Goal: Information Seeking & Learning: Learn about a topic

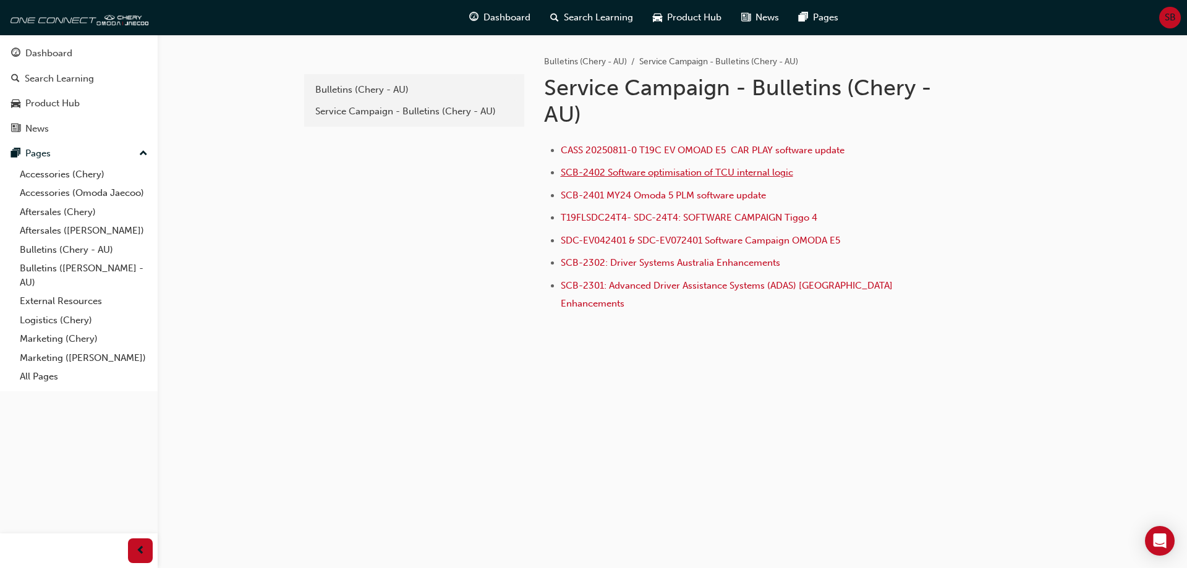
click at [632, 174] on span "SCB-2402 Software optimisation of TCU internal logic" at bounding box center [677, 172] width 232 height 11
click at [385, 90] on div "Bulletins (Chery - AU)" at bounding box center [414, 90] width 198 height 14
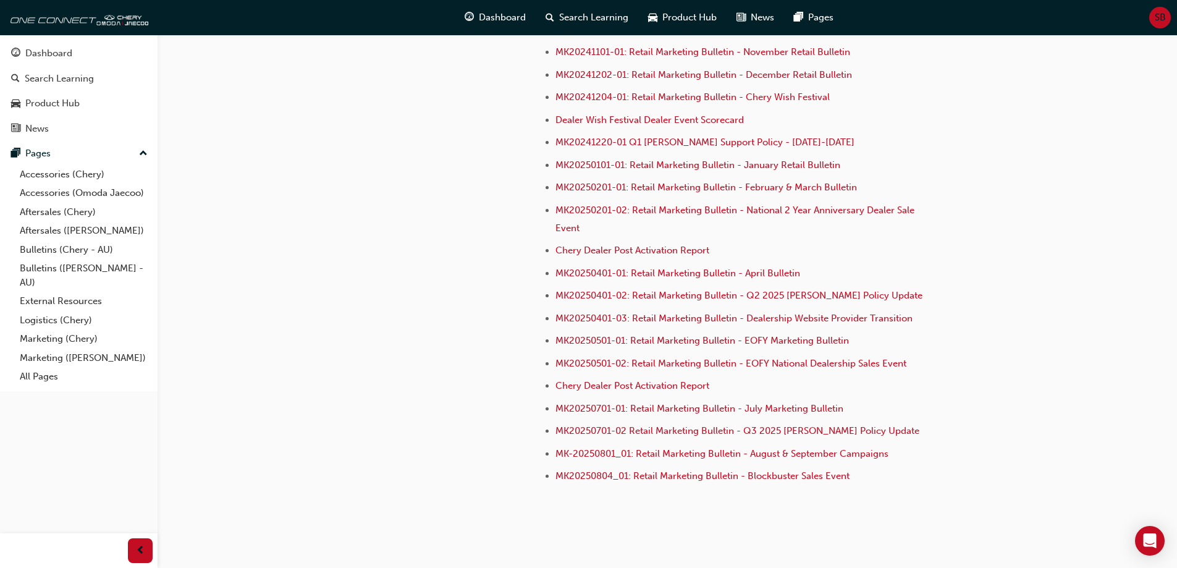
scroll to position [3463, 0]
click at [75, 247] on link "Bulletins (Chery - AU)" at bounding box center [84, 249] width 138 height 19
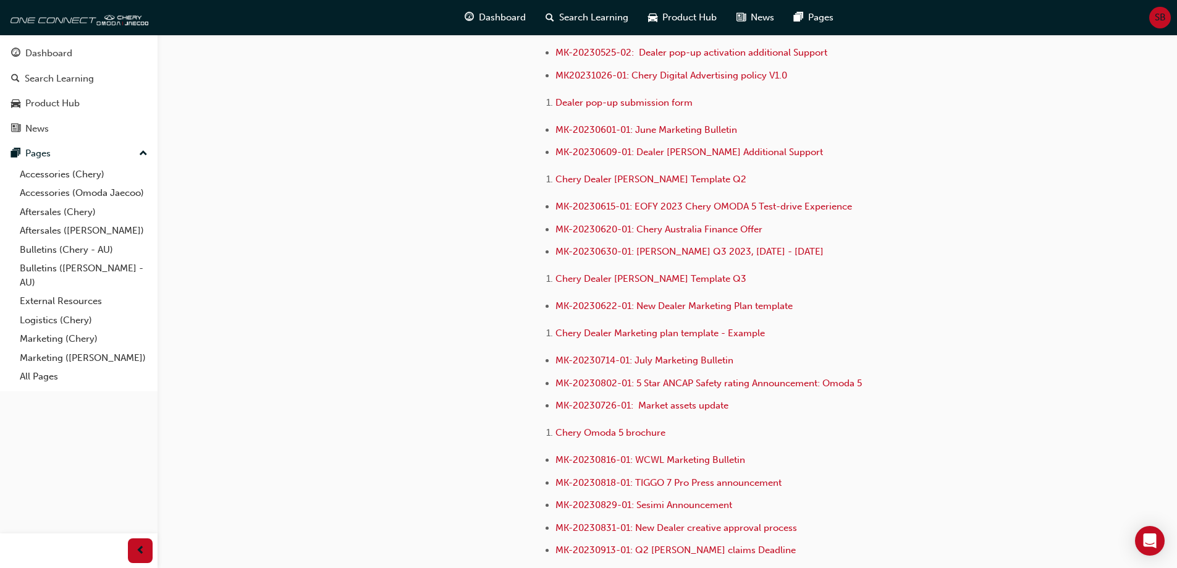
scroll to position [2041, 0]
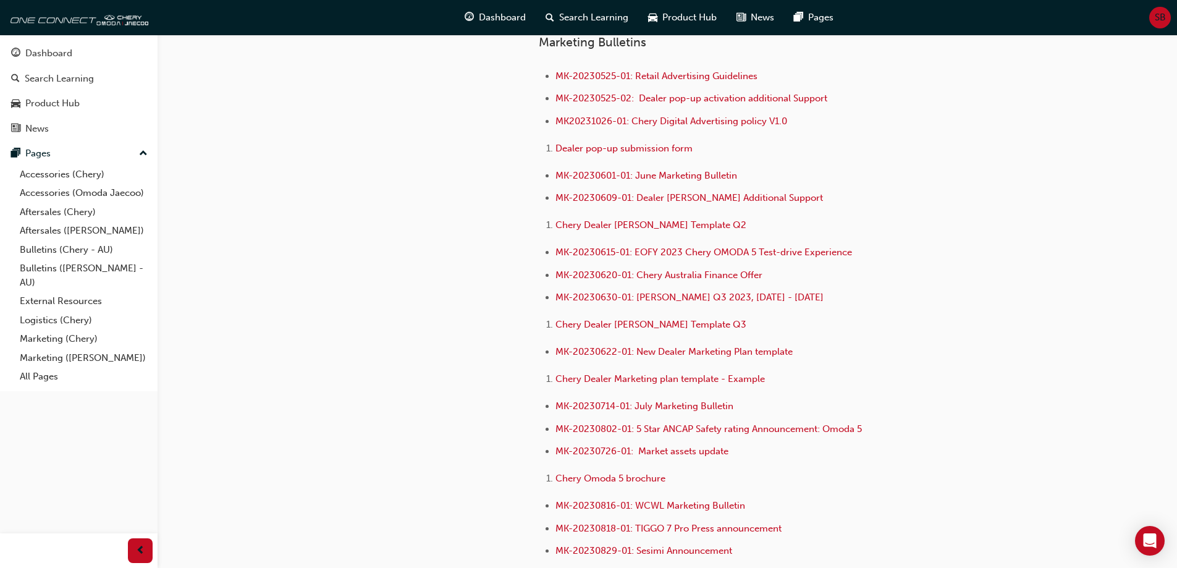
drag, startPoint x: 378, startPoint y: 337, endPoint x: 304, endPoint y: 280, distance: 93.4
click at [304, 280] on div "cheryau-bulletins Bulletins (Chery - AU) Recall Campaign - Bulletins (Chery AU)…" at bounding box center [408, 97] width 222 height 3714
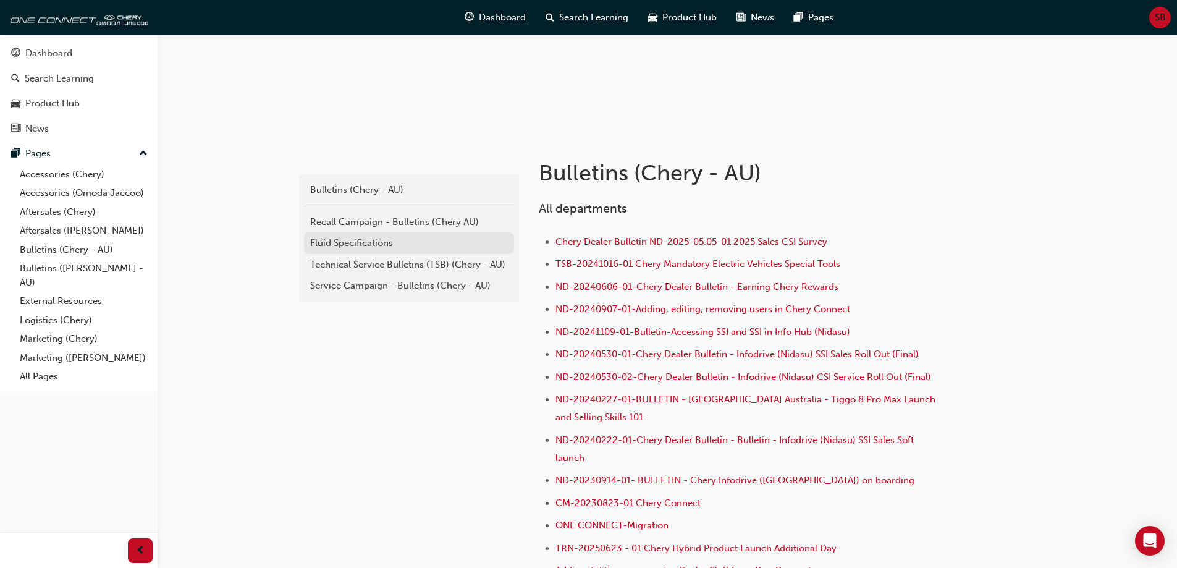
scroll to position [125, 0]
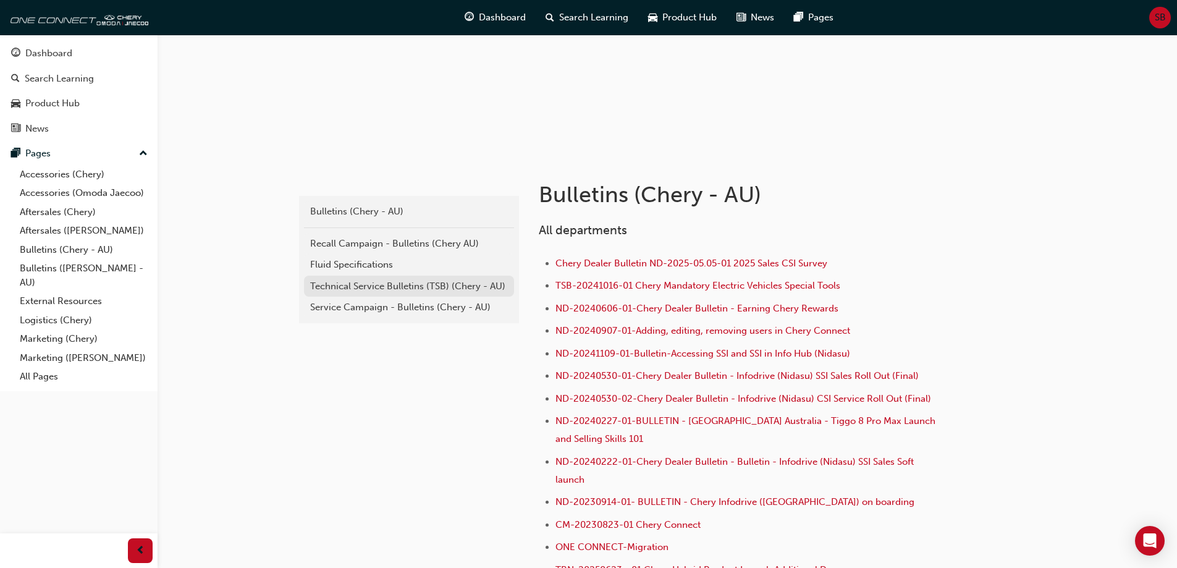
click at [402, 290] on div "Technical Service Bulletins (TSB) (Chery - AU)" at bounding box center [409, 286] width 198 height 14
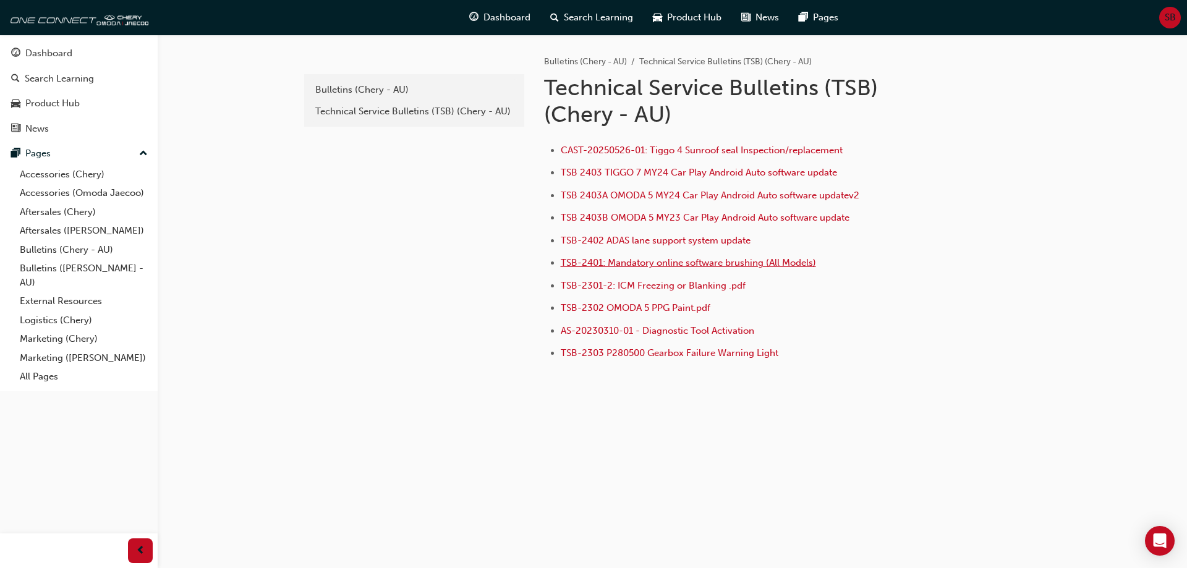
click at [690, 263] on span "TSB-2401: Mandatory online software brushing (All Models)" at bounding box center [688, 262] width 255 height 11
click at [698, 283] on span "TSB-2301-2: ICM Freezing or Blanking .pdf" at bounding box center [653, 285] width 185 height 11
click at [707, 240] on span "TSB-2402 ADAS lane support system update" at bounding box center [656, 240] width 190 height 11
click at [699, 334] on span "AS-20230310-01 - Diagnostic Tool Activation" at bounding box center [657, 330] width 193 height 11
click at [723, 357] on span "TSB-2303 P280500 Gearbox Failure Warning Light" at bounding box center [670, 352] width 218 height 11
